Goal: Navigation & Orientation: Find specific page/section

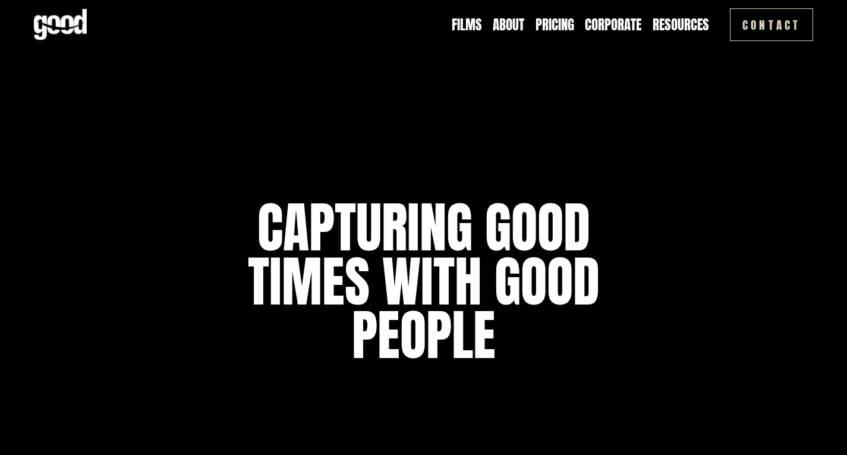
click at [196, 312] on div "capturing good times with good people" at bounding box center [423, 299] width 847 height 362
click at [187, 322] on div "capturing good times with good people" at bounding box center [423, 299] width 847 height 362
click at [177, 323] on div "capturing good times with good people" at bounding box center [423, 299] width 847 height 362
click at [188, 311] on div "capturing good times with good people" at bounding box center [423, 299] width 847 height 362
click at [465, 24] on link "Films" at bounding box center [467, 24] width 30 height 19
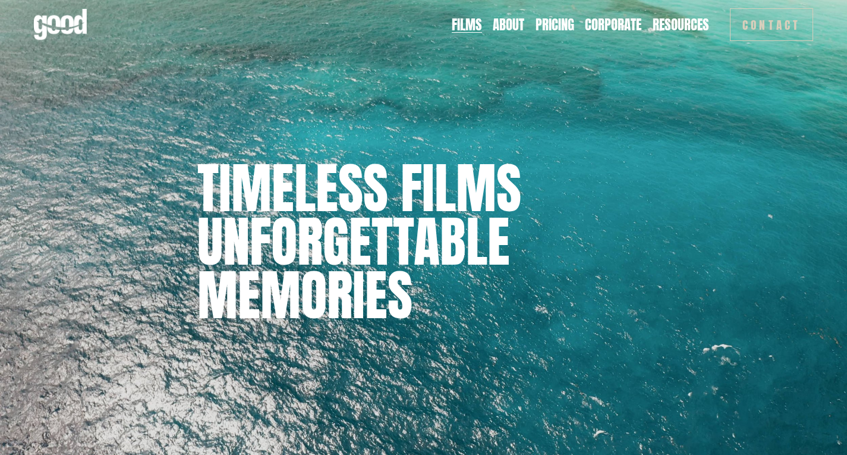
click at [522, 27] on link "About" at bounding box center [509, 24] width 32 height 19
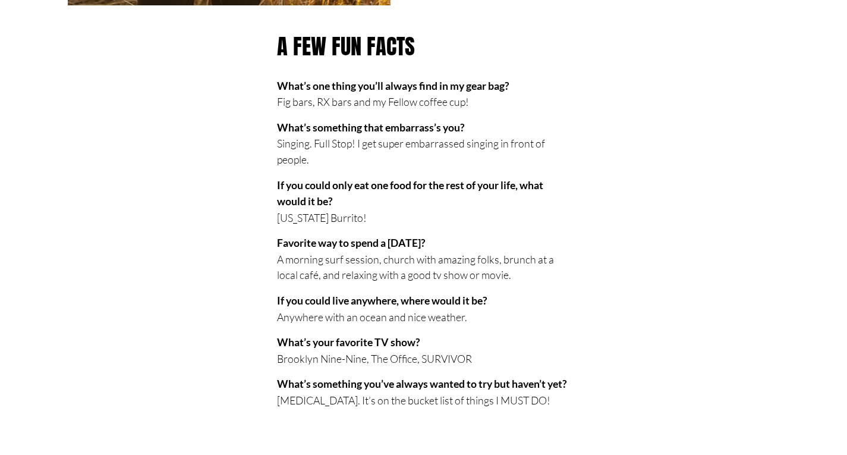
scroll to position [670, 0]
